Goal: Navigation & Orientation: Understand site structure

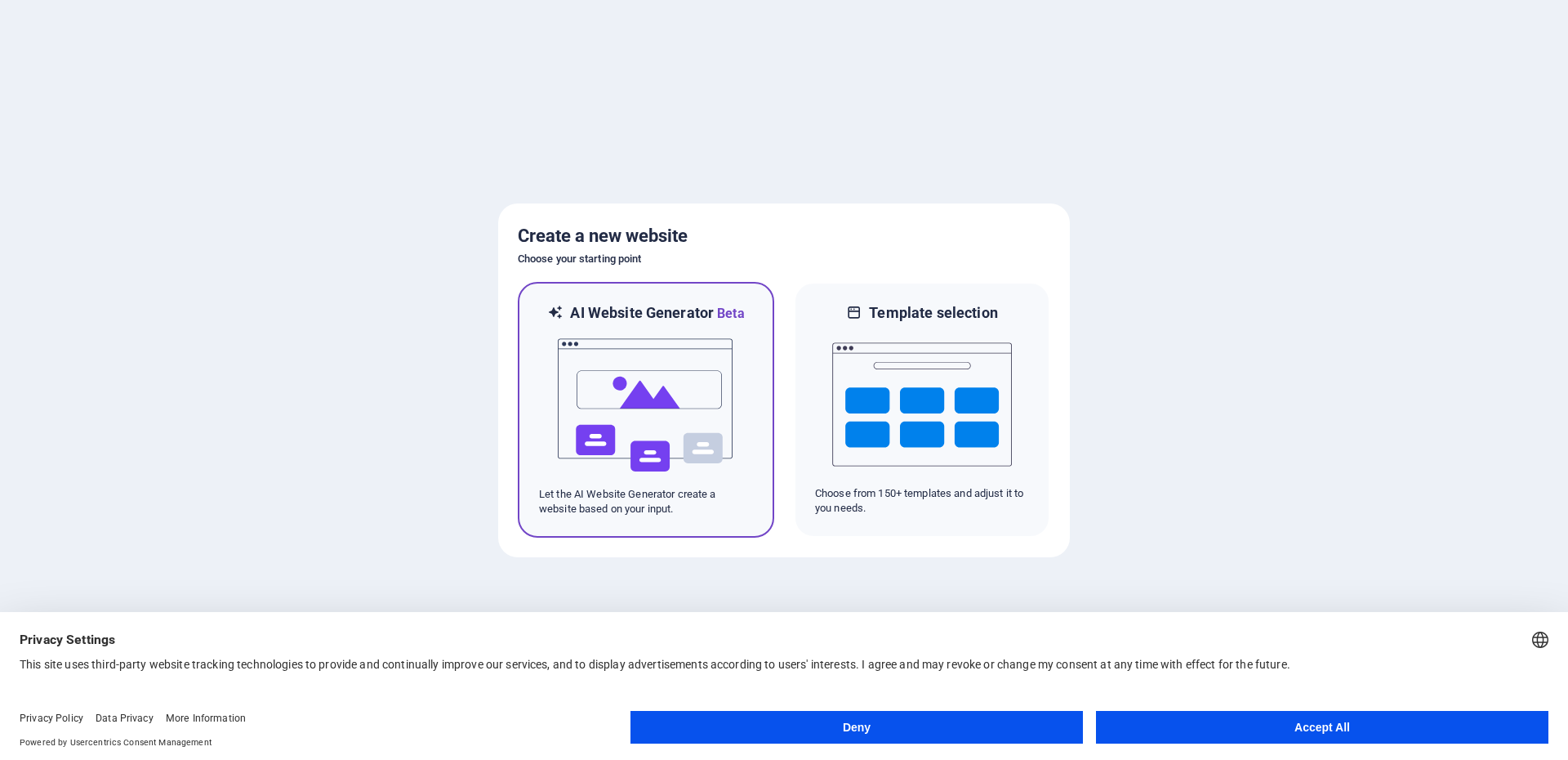
click at [677, 397] on img at bounding box center [646, 405] width 180 height 163
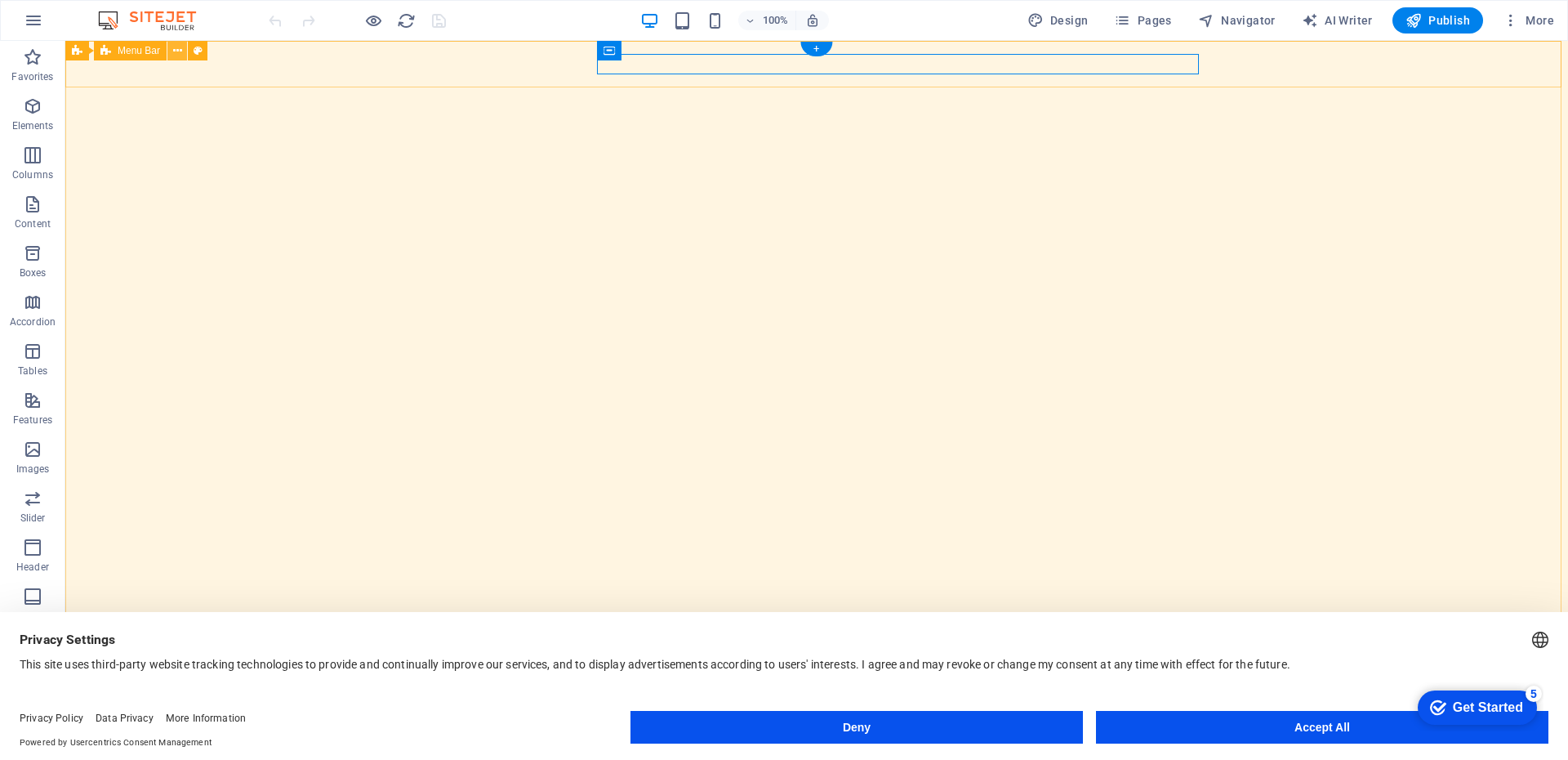
click at [178, 54] on icon at bounding box center [178, 51] width 9 height 17
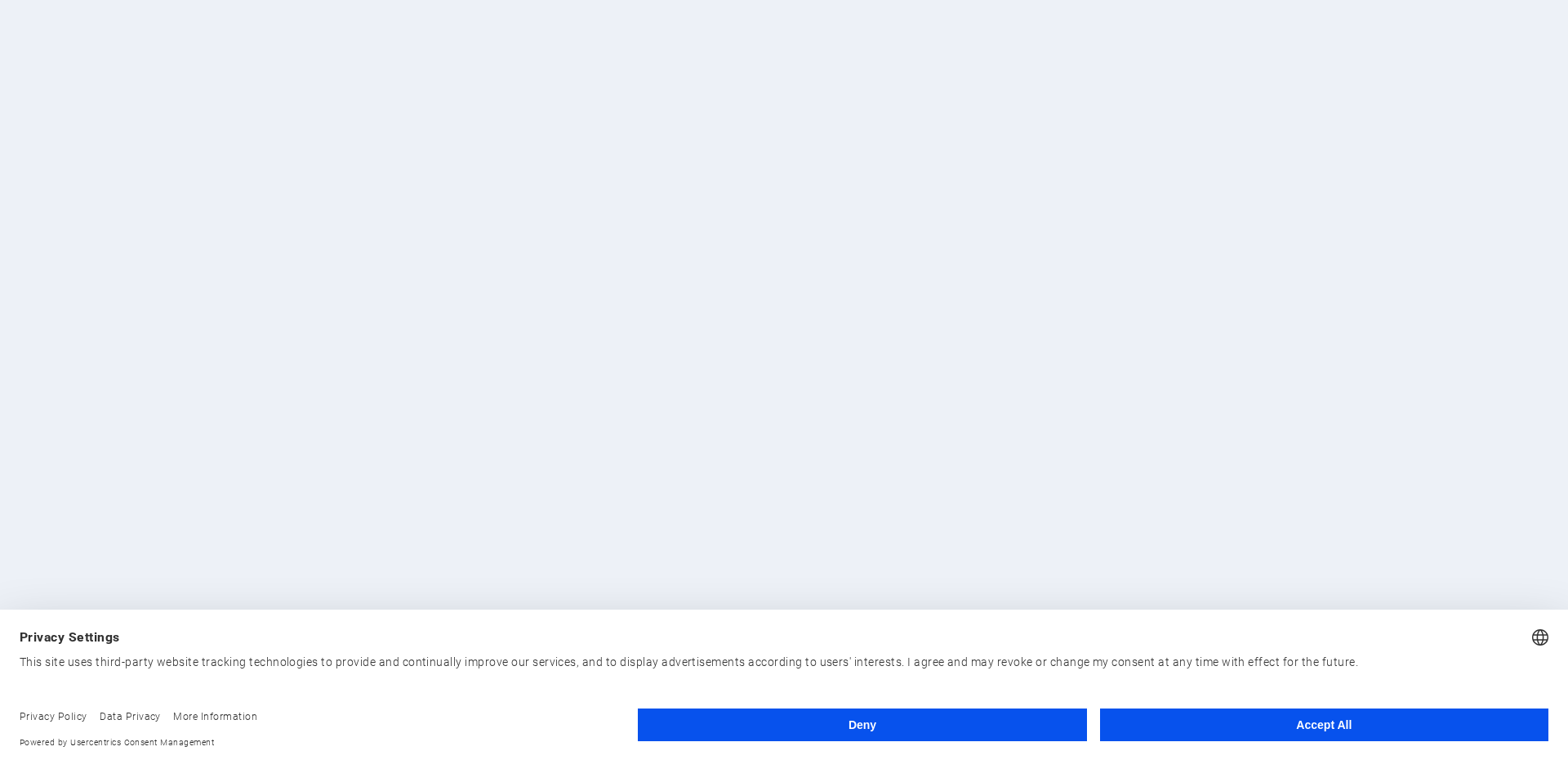
click at [811, 433] on div at bounding box center [784, 380] width 1568 height 760
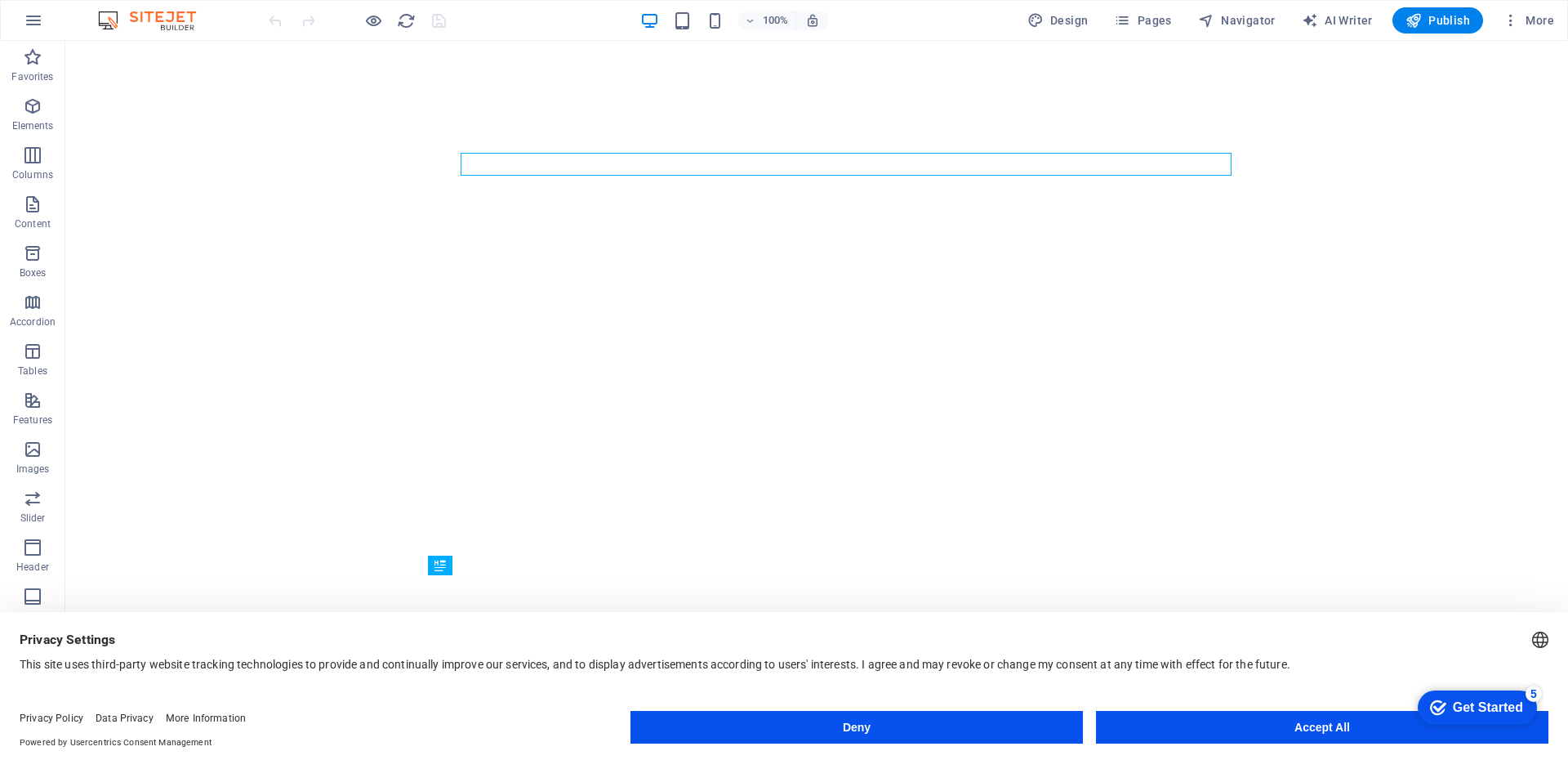
click at [949, 734] on button "Deny" at bounding box center [856, 727] width 452 height 33
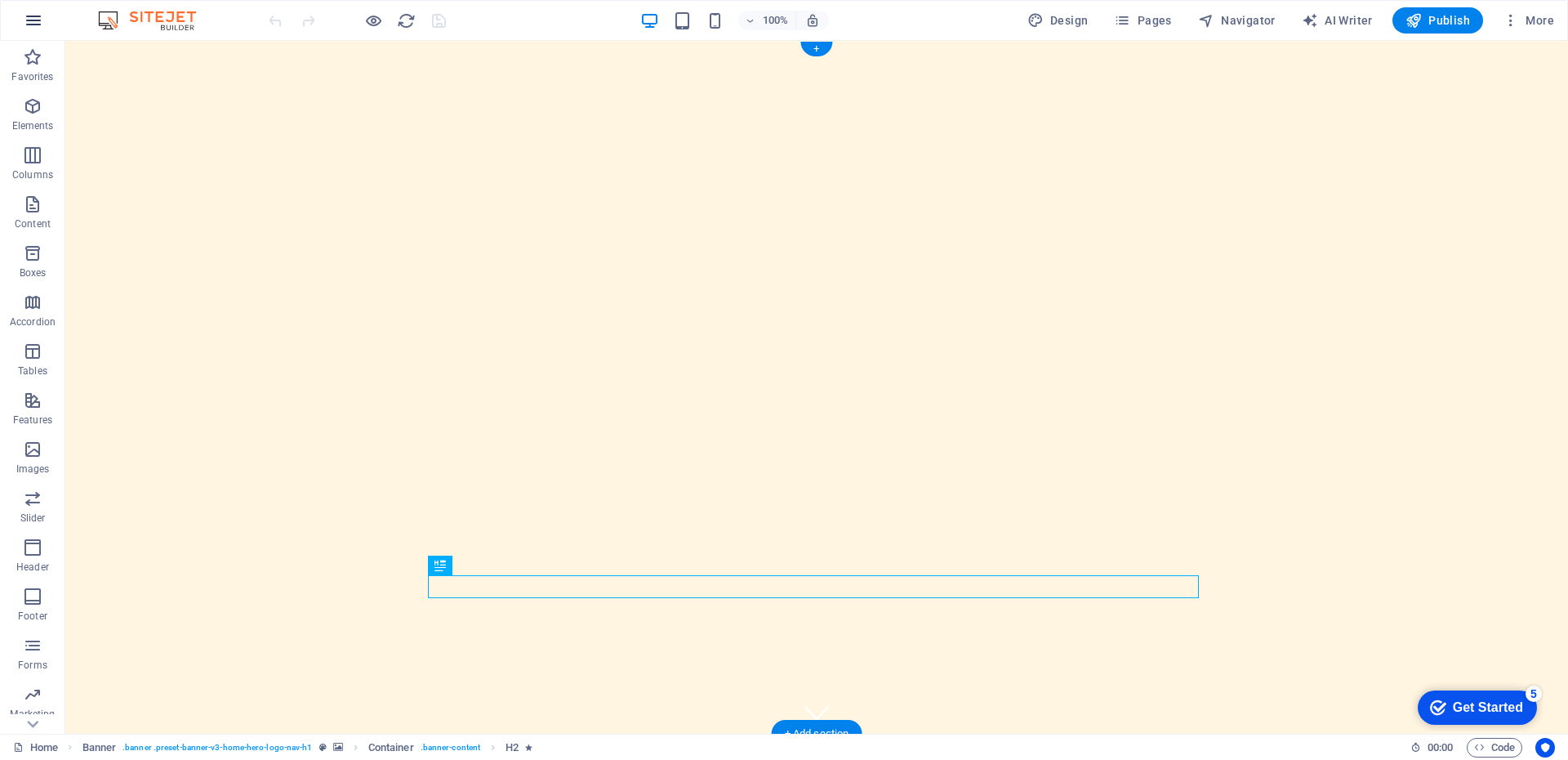
click at [37, 15] on icon "button" at bounding box center [33, 20] width 19 height 19
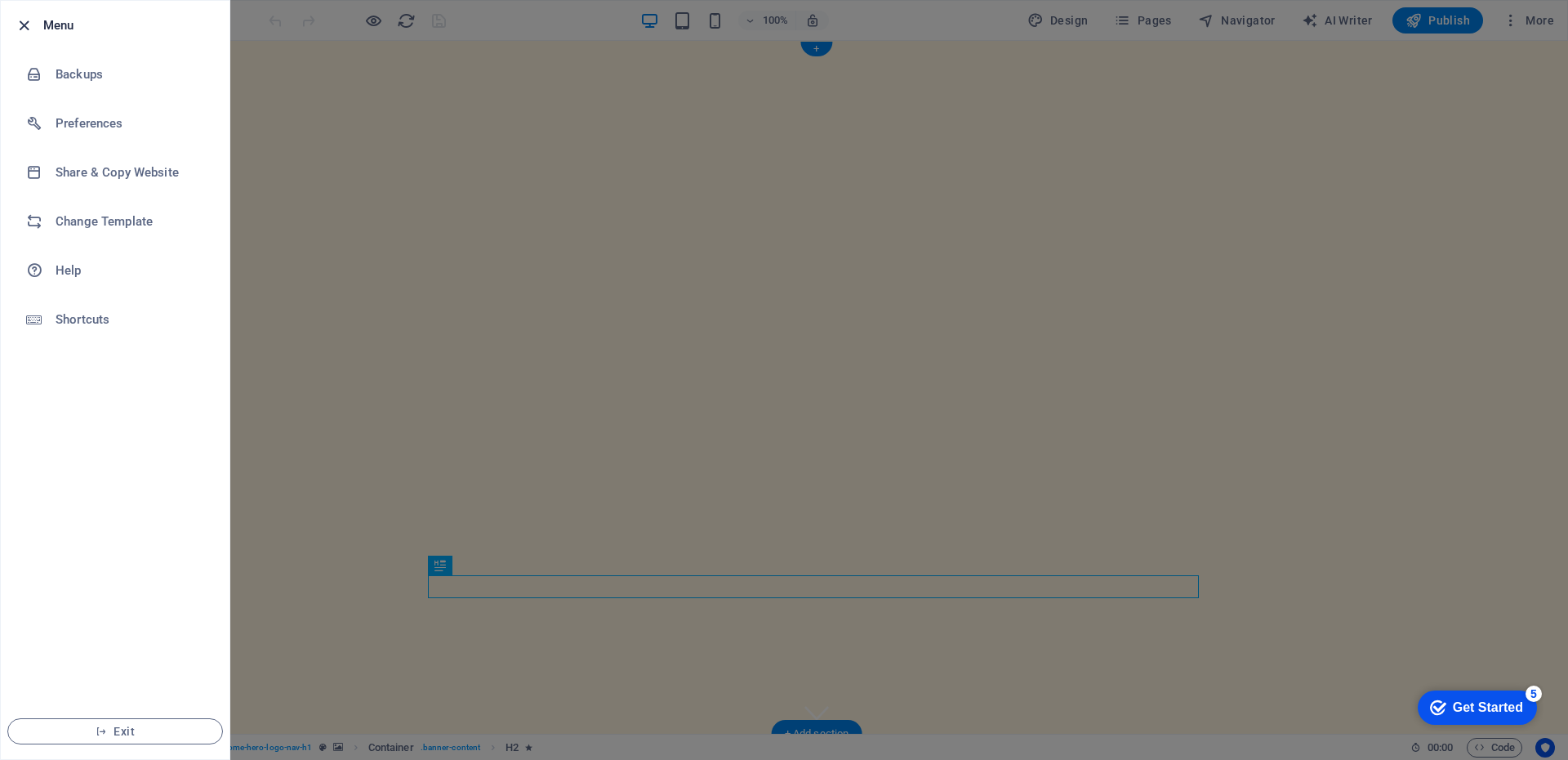
click at [29, 23] on icon "button" at bounding box center [24, 25] width 19 height 19
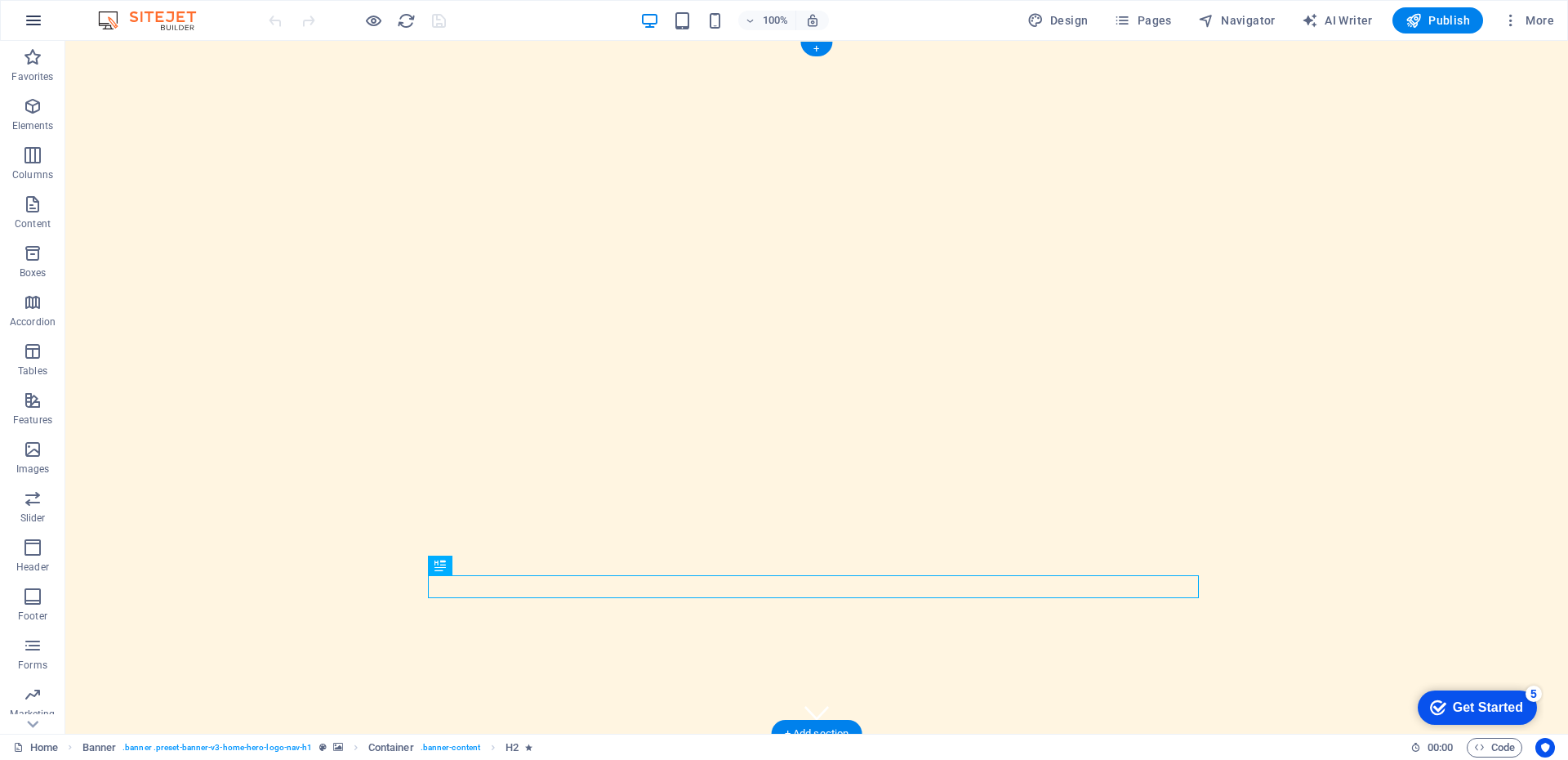
click at [37, 14] on icon "button" at bounding box center [33, 20] width 19 height 19
